Goal: Task Accomplishment & Management: Manage account settings

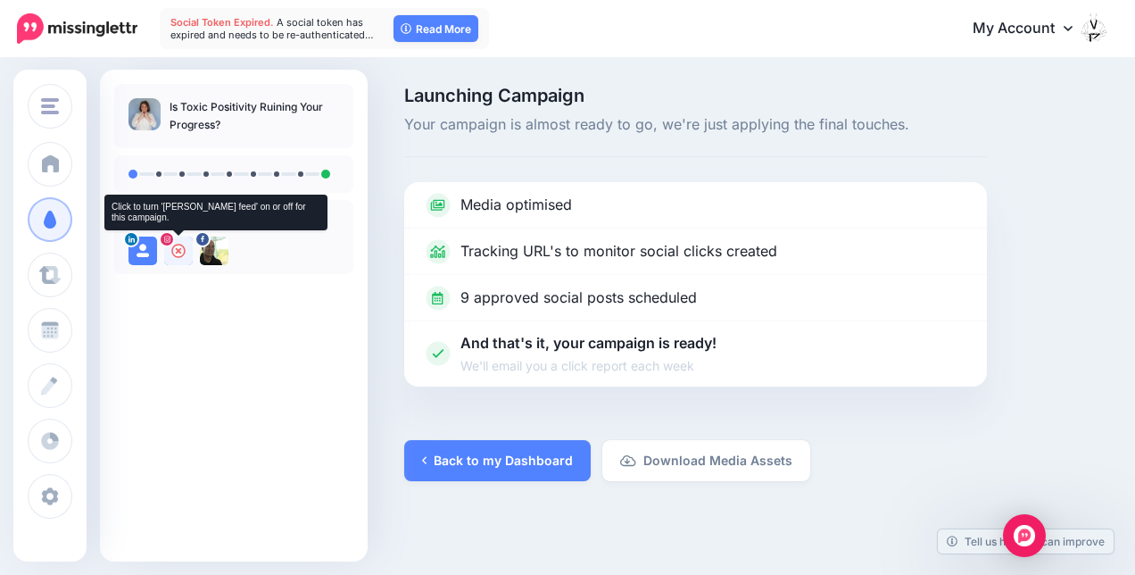
click at [173, 259] on div at bounding box center [178, 251] width 29 height 29
click at [186, 237] on img at bounding box center [178, 251] width 29 height 29
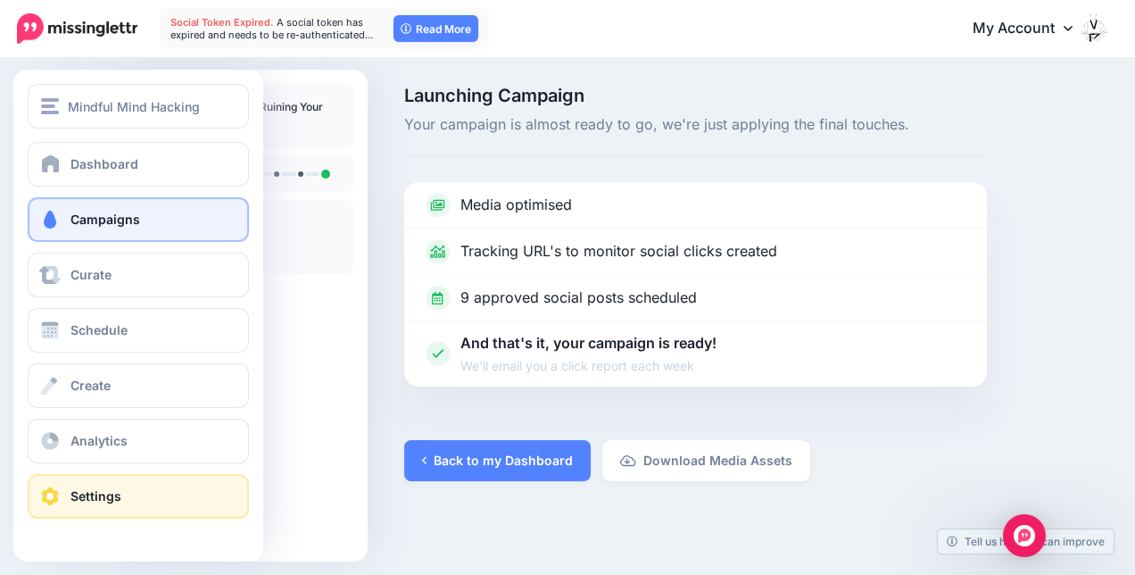
click at [103, 482] on link "Settings" at bounding box center [138, 496] width 221 height 45
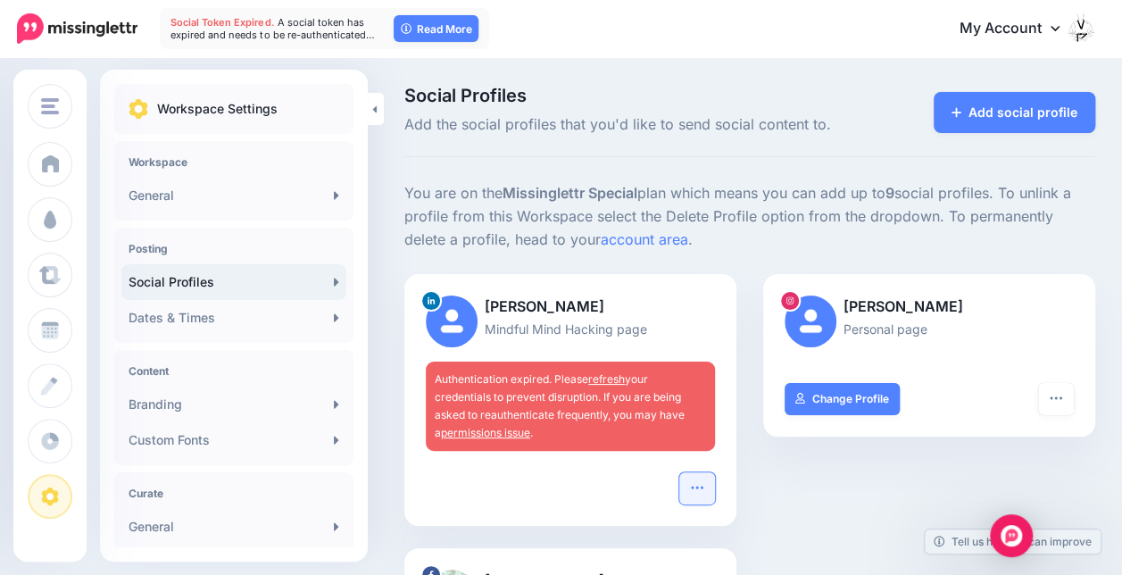
click at [698, 482] on icon "button" at bounding box center [697, 487] width 14 height 14
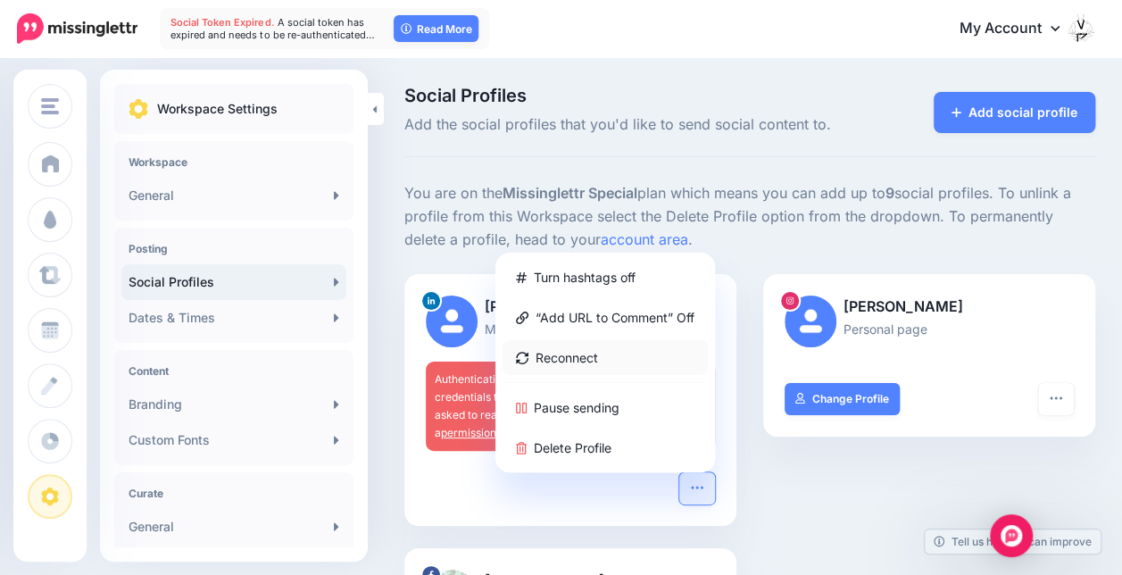
click at [594, 352] on link "Reconnect" at bounding box center [604, 357] width 205 height 35
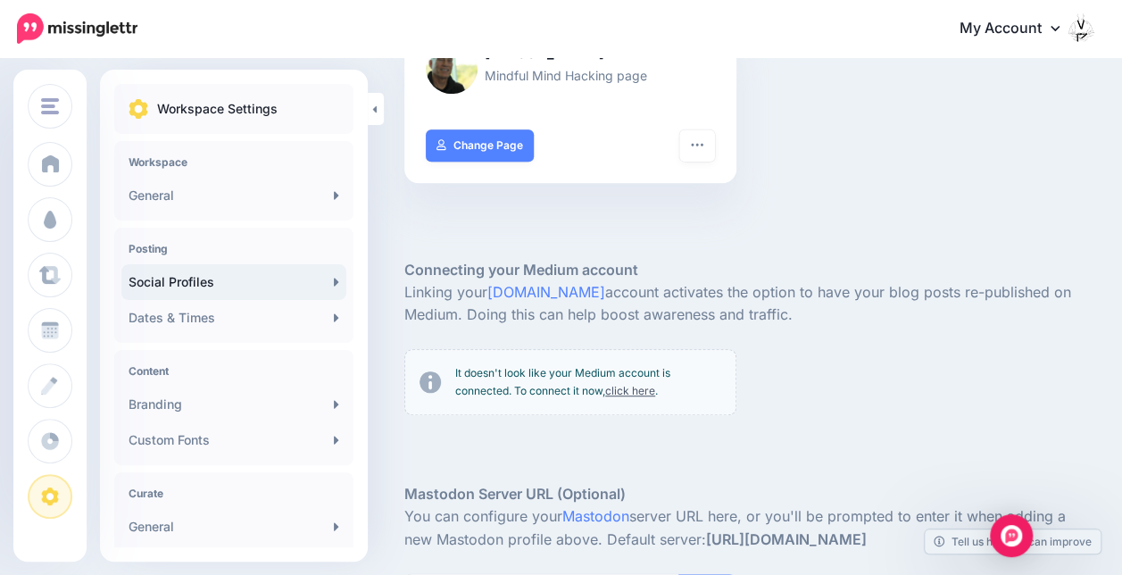
scroll to position [446, 0]
